Goal: Answer question/provide support

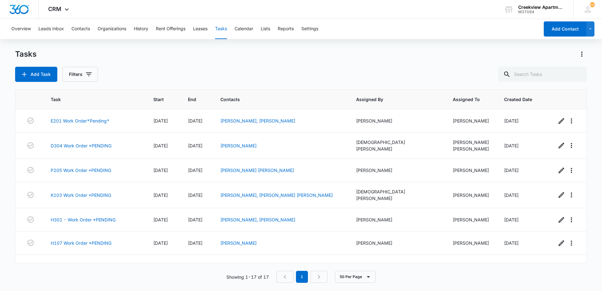
scroll to position [245, 0]
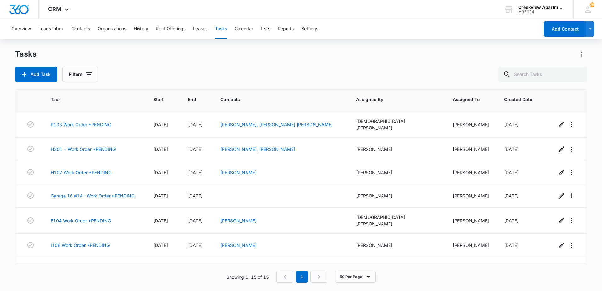
scroll to position [198, 0]
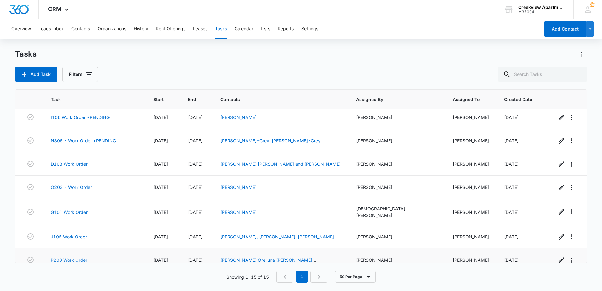
click at [69, 256] on link "P200 Work Order" at bounding box center [69, 259] width 37 height 7
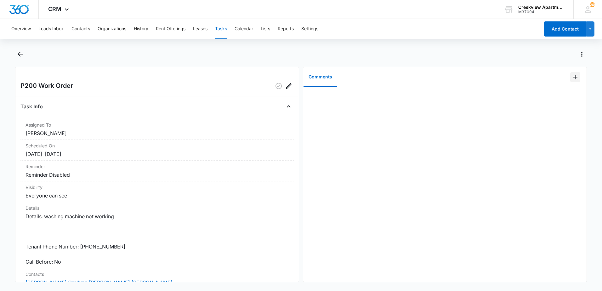
click at [571, 80] on icon "Add Comment" at bounding box center [575, 77] width 8 height 8
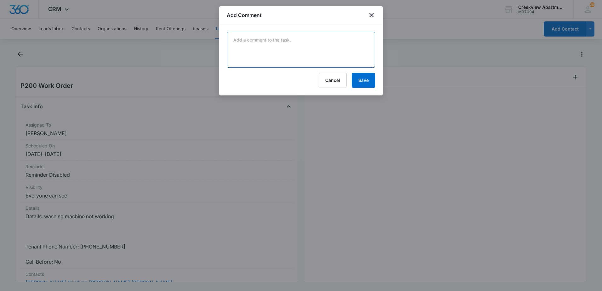
click at [310, 42] on textarea at bounding box center [301, 50] width 149 height 36
type textarea "breaker was tripped, tested washer and everything responds and works, nothing c…"
click at [357, 80] on button "Save" at bounding box center [364, 80] width 24 height 15
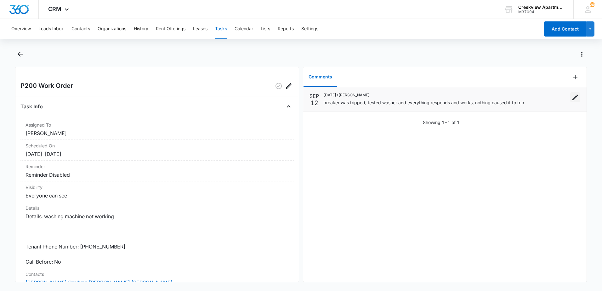
click at [571, 97] on icon "Edit" at bounding box center [575, 97] width 8 height 8
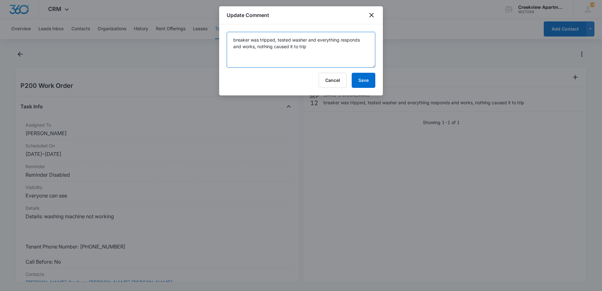
click at [343, 49] on textarea "breaker was tripped, tested washer and everything responds and works, nothing c…" at bounding box center [301, 50] width 149 height 36
type textarea "breaker was tripped, tested washer and everything responds and works, nothing c…"
click at [366, 83] on button "Save" at bounding box center [364, 80] width 24 height 15
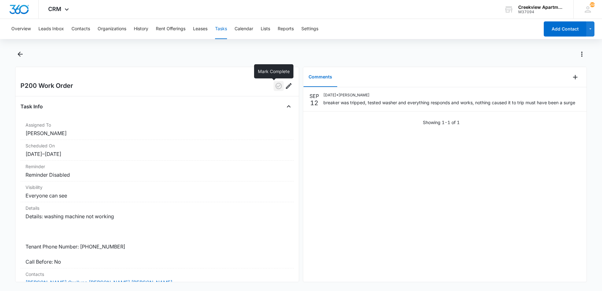
click at [275, 86] on icon "button" at bounding box center [279, 86] width 8 height 8
click at [22, 53] on icon "Back" at bounding box center [20, 54] width 8 height 8
